Goal: Information Seeking & Learning: Learn about a topic

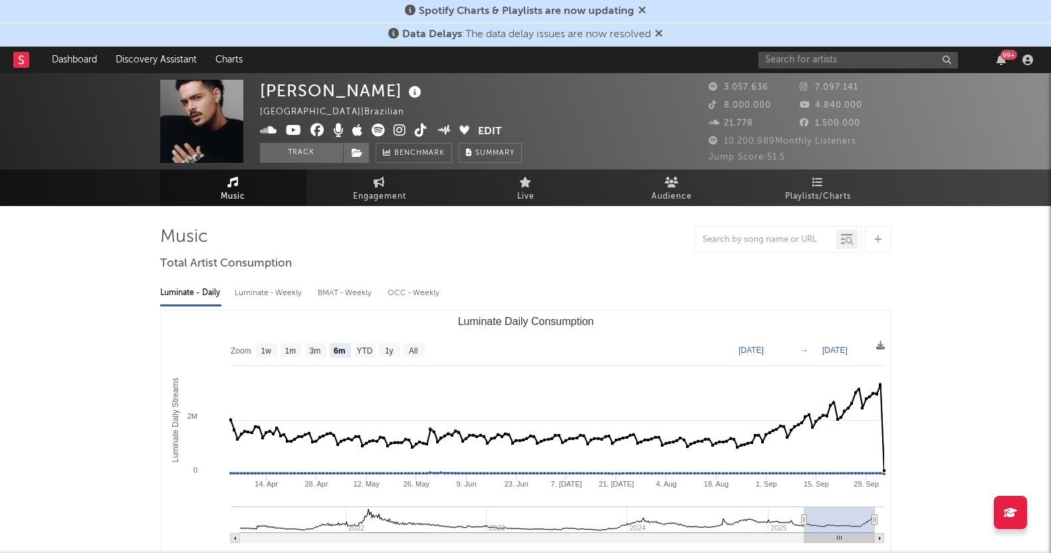
select select "6m"
click at [841, 190] on span "Playlists/Charts" at bounding box center [818, 197] width 66 height 16
